Goal: Task Accomplishment & Management: Complete application form

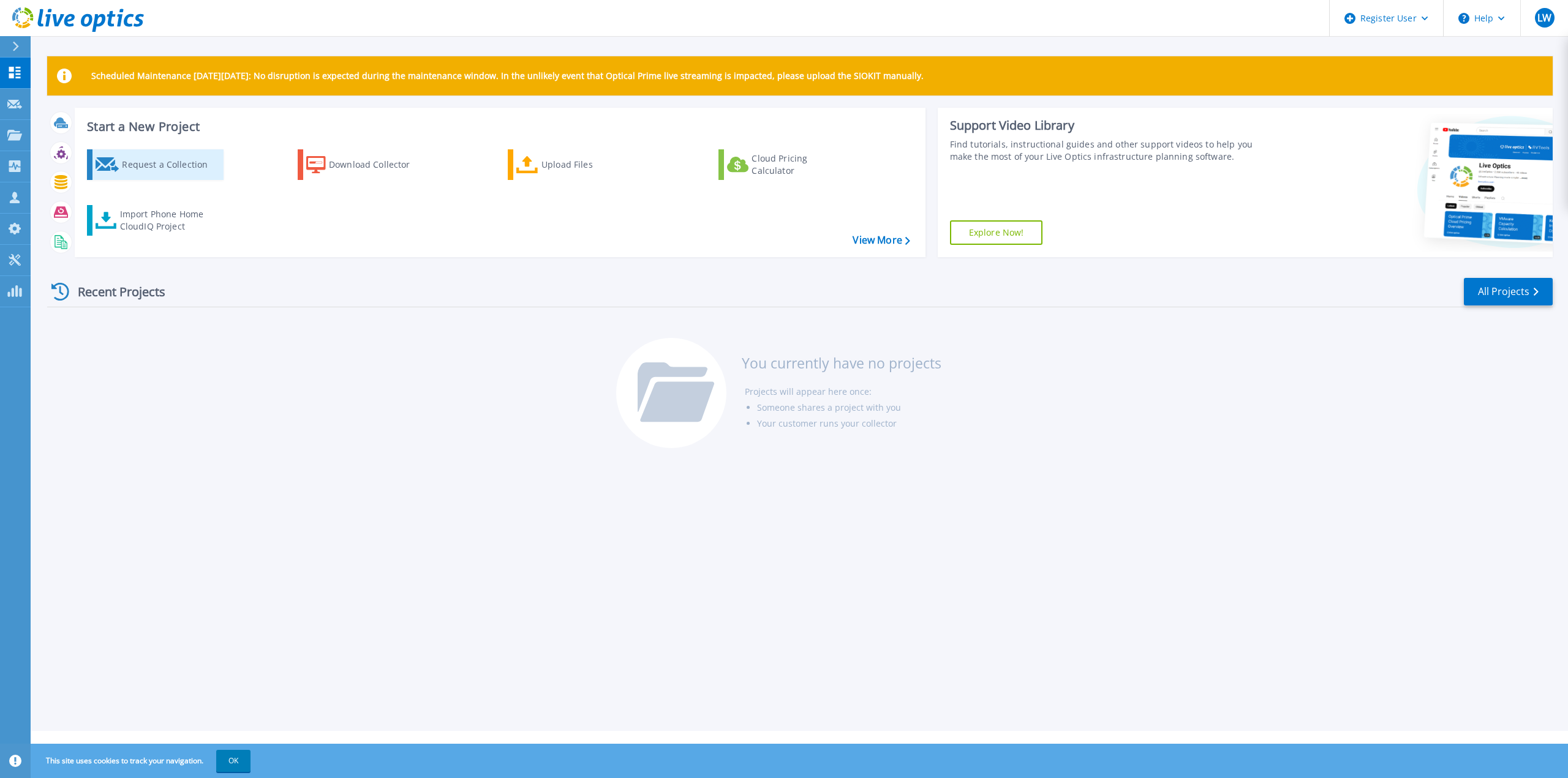
click at [160, 161] on div "Request a Collection" at bounding box center [170, 165] width 98 height 25
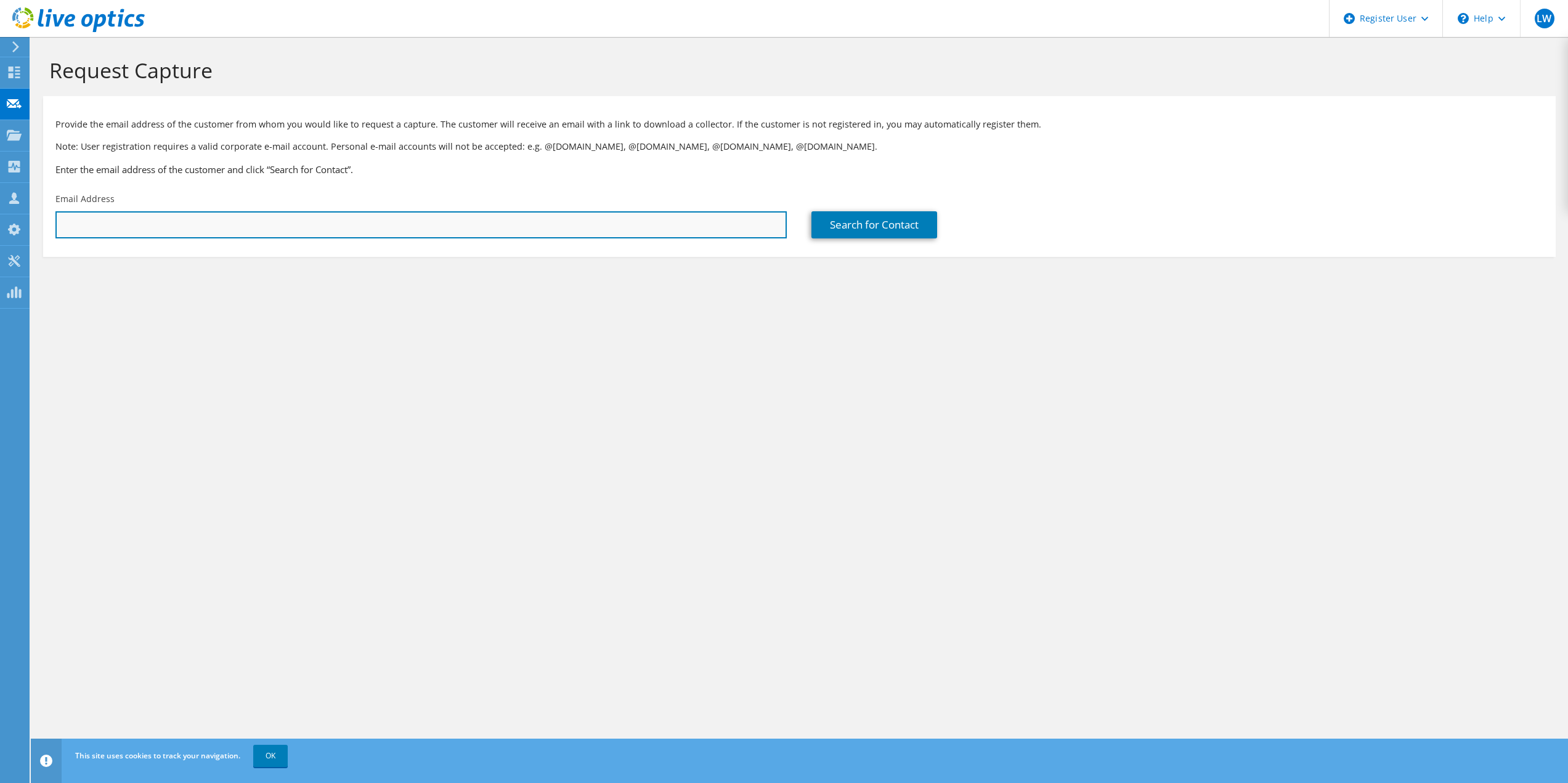
click at [222, 229] on input "text" at bounding box center [421, 225] width 731 height 27
paste input "[PERSON_NAME][EMAIL_ADDRESS][DOMAIN_NAME]"
type input "[PERSON_NAME][EMAIL_ADDRESS][DOMAIN_NAME]"
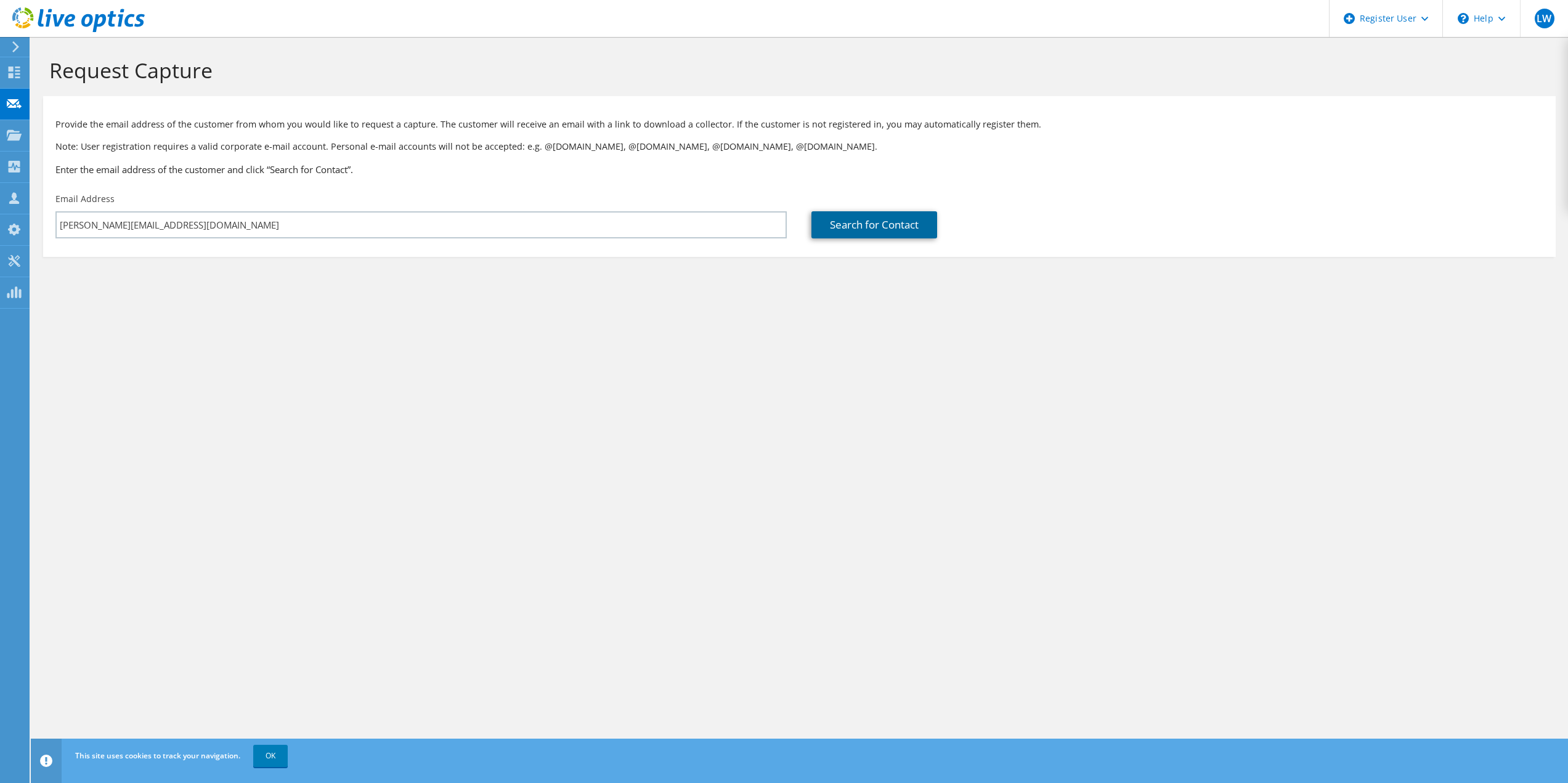
click at [859, 213] on link "Search for Contact" at bounding box center [874, 225] width 126 height 27
type input "Starfish"
type input "[PERSON_NAME]"
type input "[GEOGRAPHIC_DATA]"
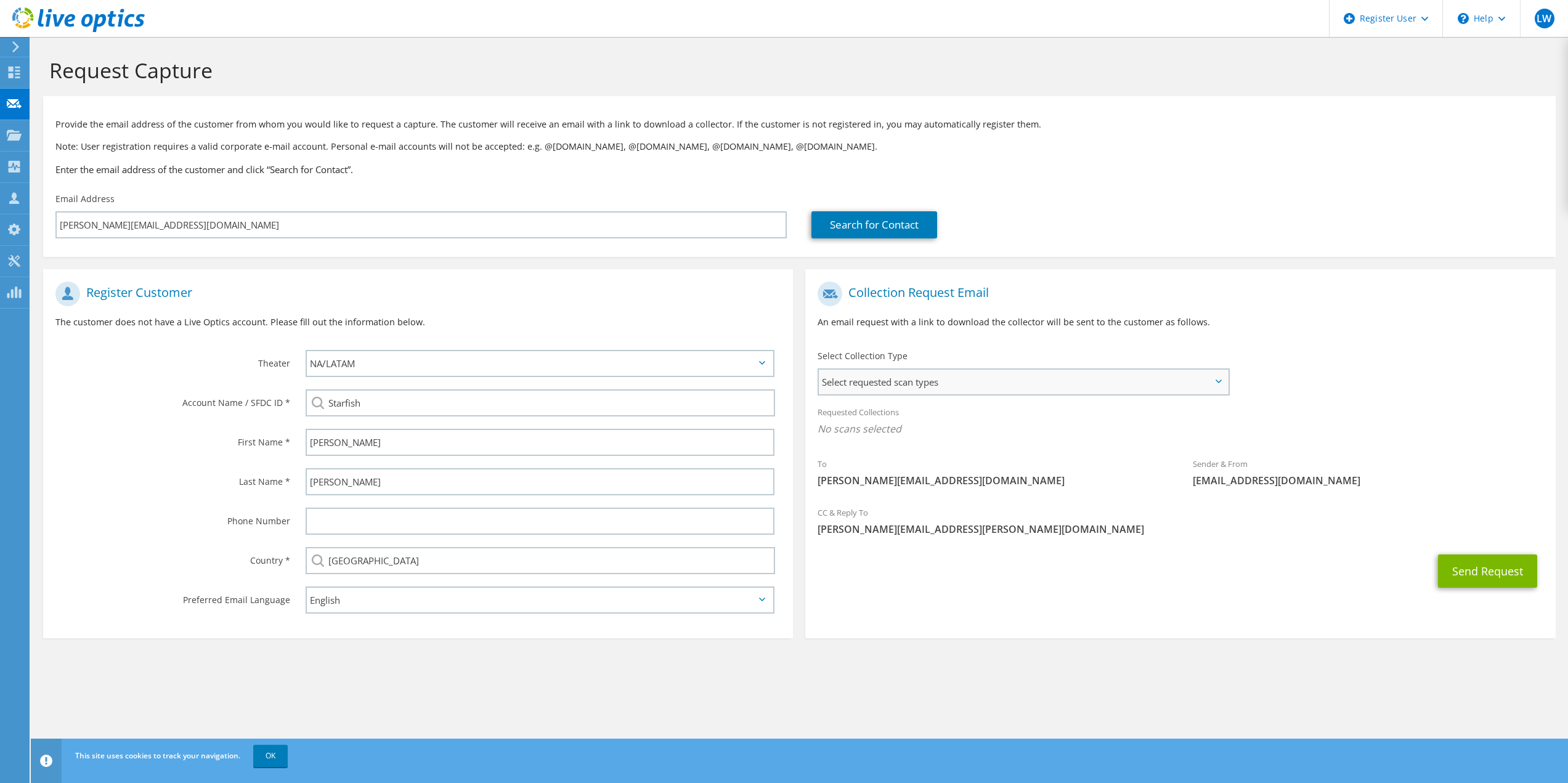
click at [955, 378] on span "Select requested scan types" at bounding box center [1023, 382] width 409 height 25
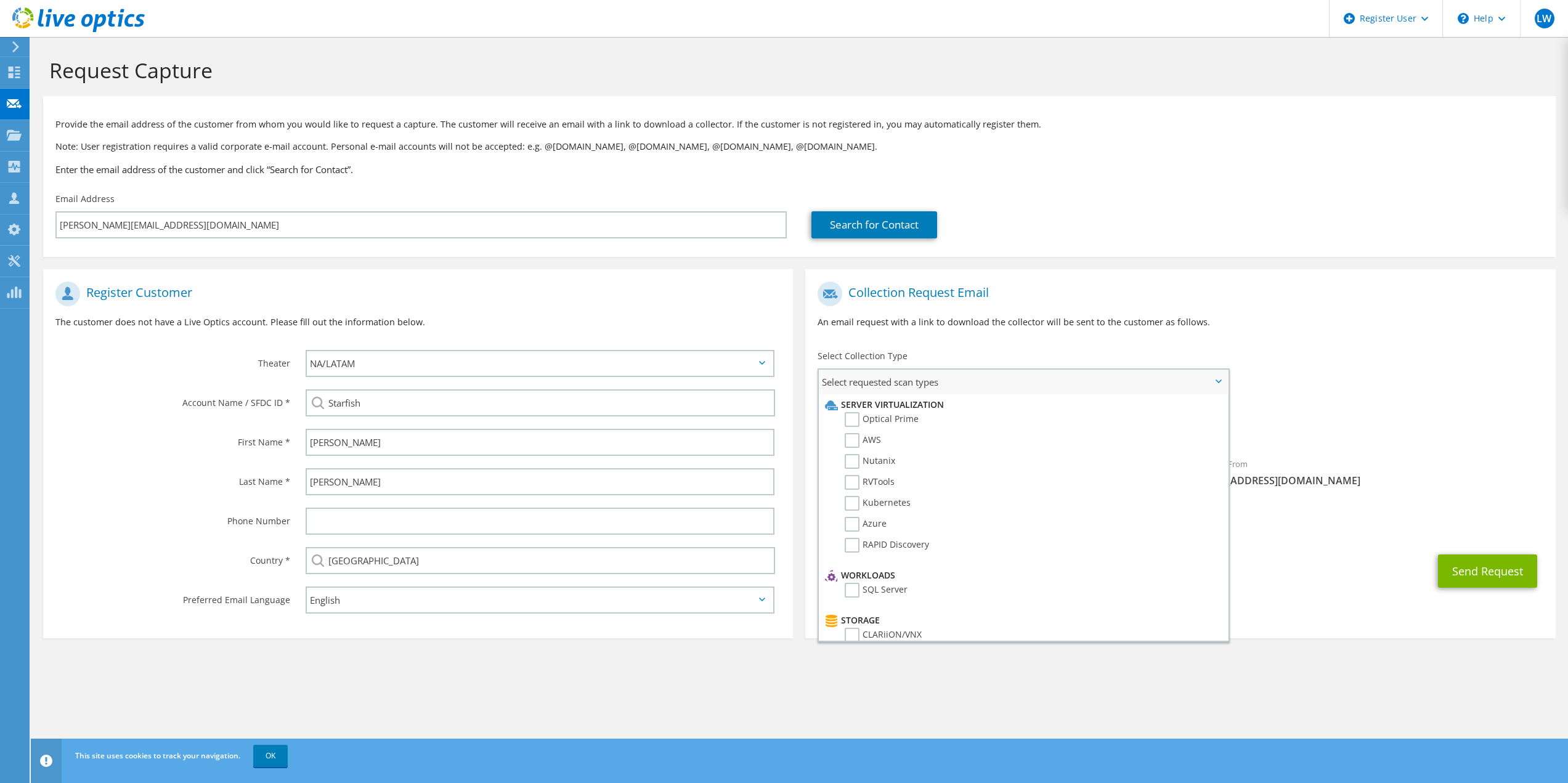
click at [955, 378] on span "Select requested scan types" at bounding box center [1023, 382] width 409 height 25
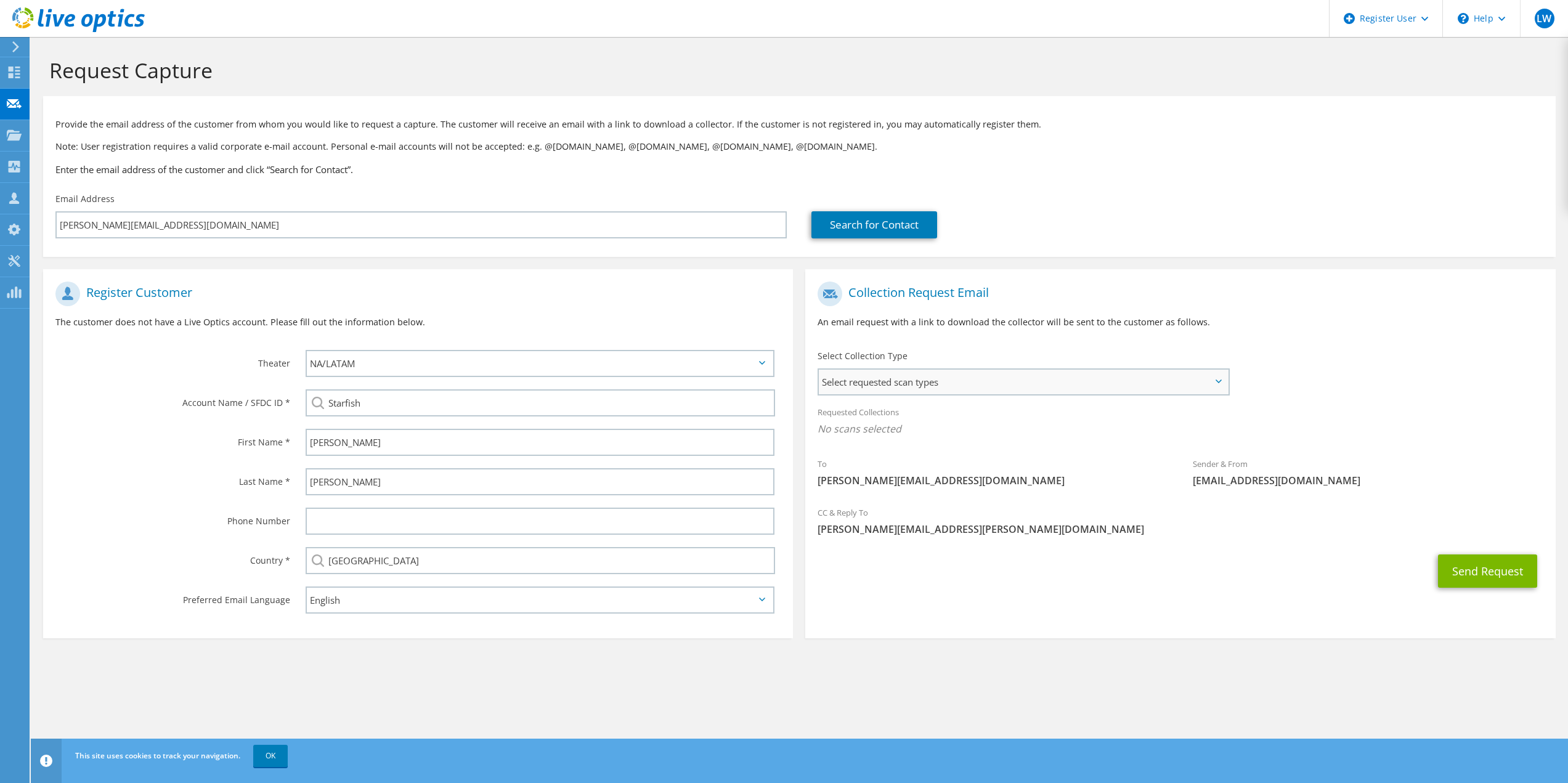
click at [1115, 378] on span "Select requested scan types" at bounding box center [1023, 382] width 409 height 25
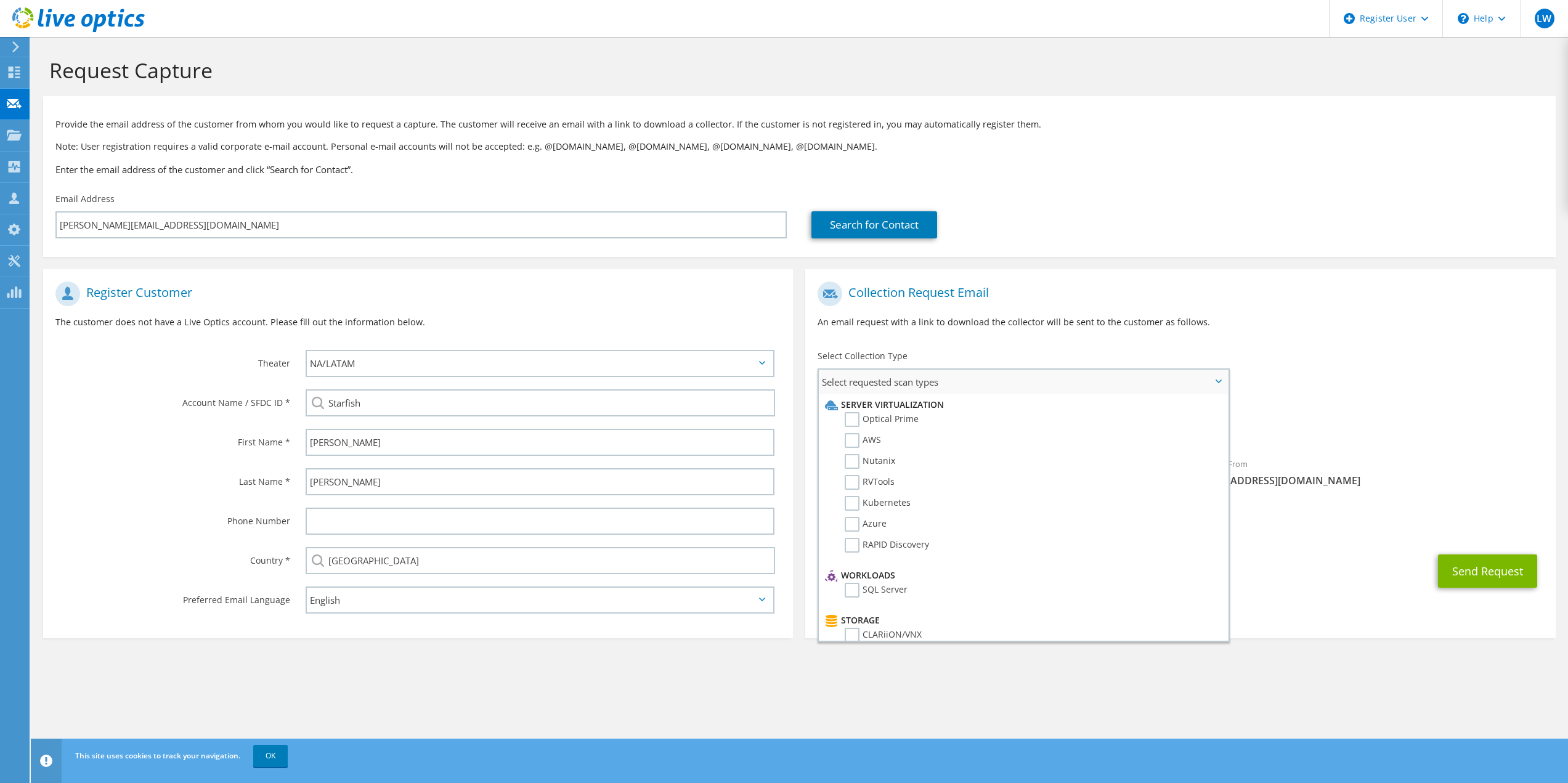
click at [973, 371] on span "Select requested scan types" at bounding box center [1023, 382] width 409 height 25
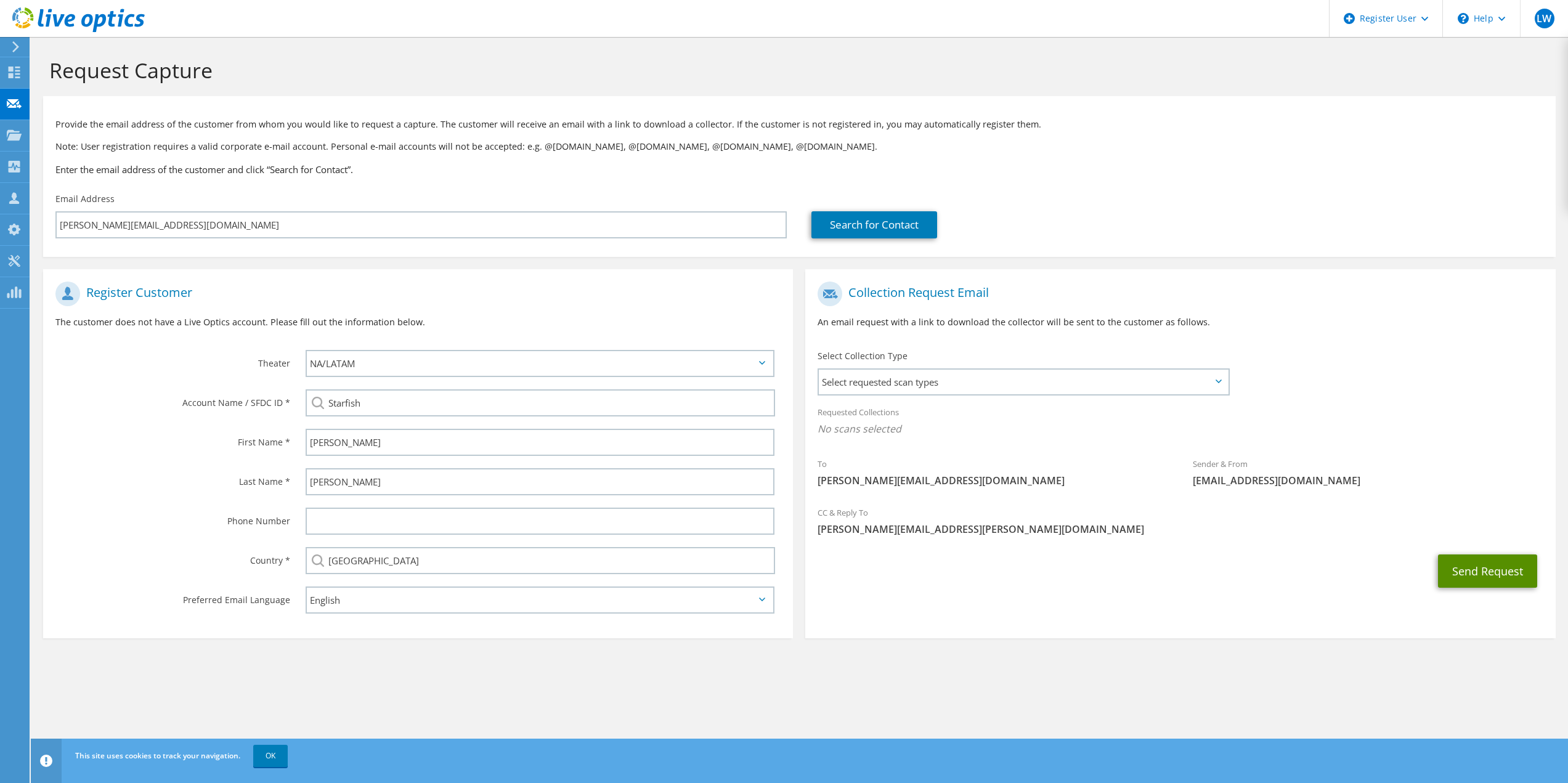
click at [1477, 566] on button "Send Request" at bounding box center [1487, 571] width 99 height 33
